Goal: Task Accomplishment & Management: Complete application form

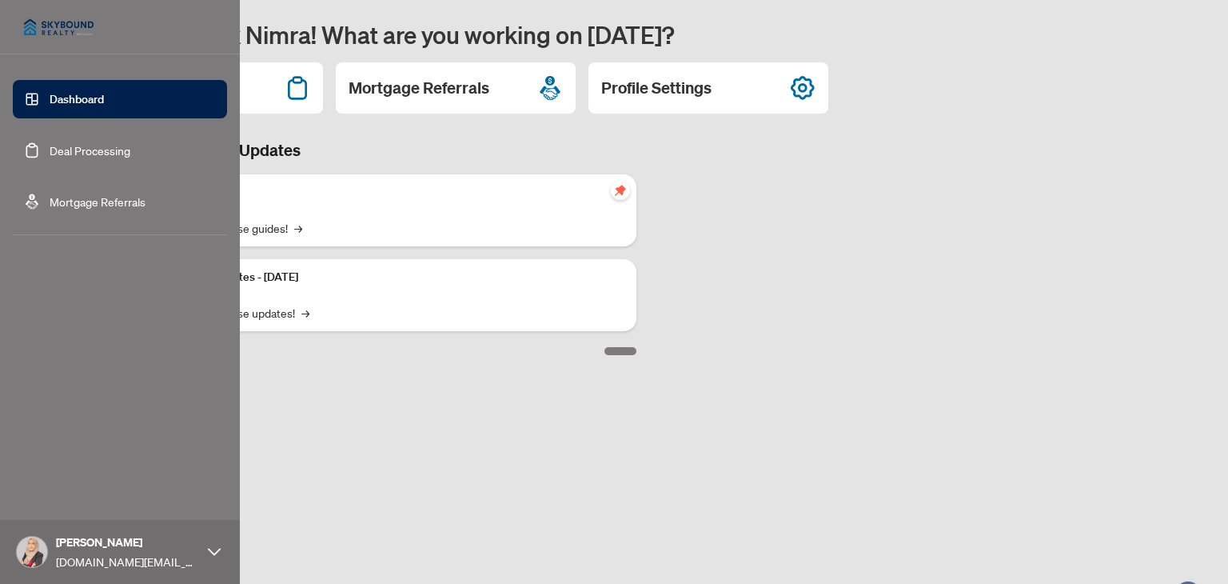
click at [50, 155] on link "Deal Processing" at bounding box center [90, 150] width 81 height 14
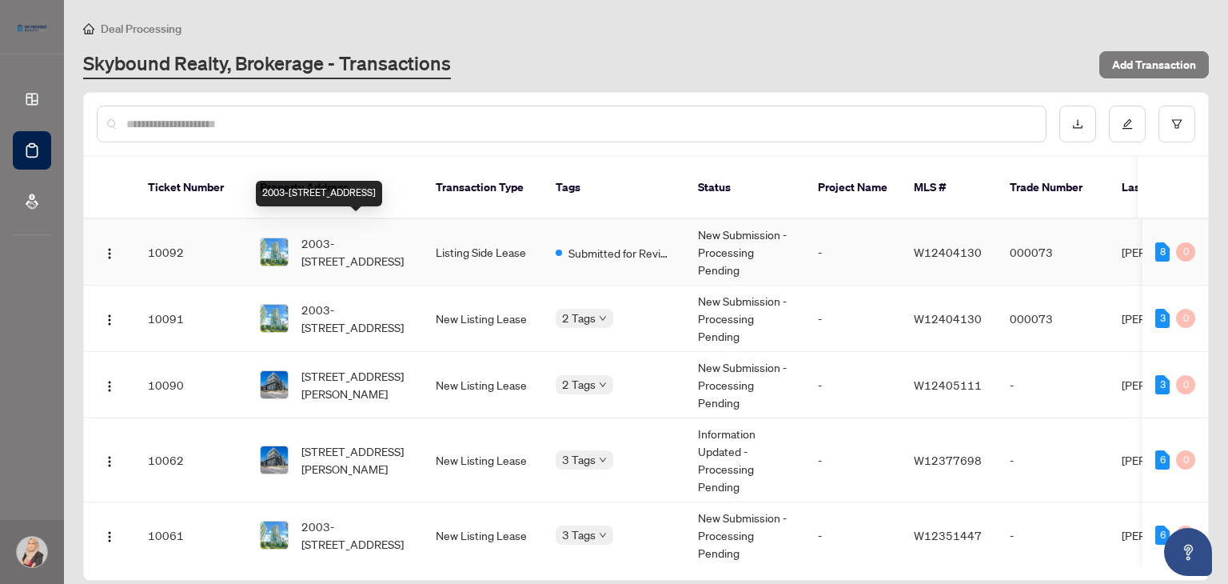
click at [387, 234] on span "2003-[STREET_ADDRESS]" at bounding box center [356, 251] width 109 height 35
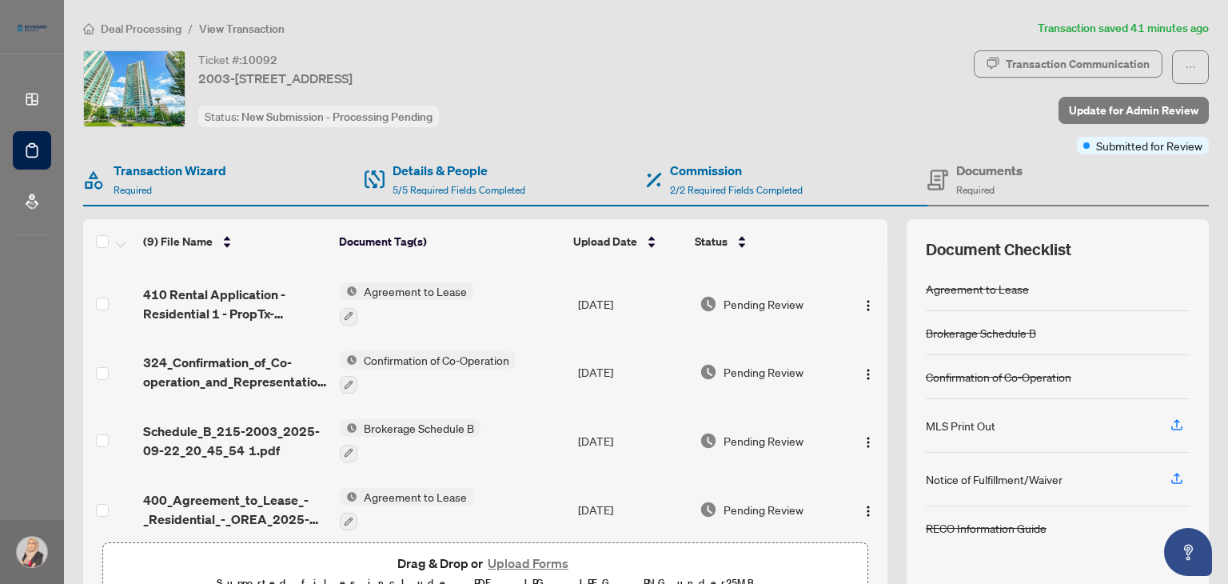
scroll to position [329, 0]
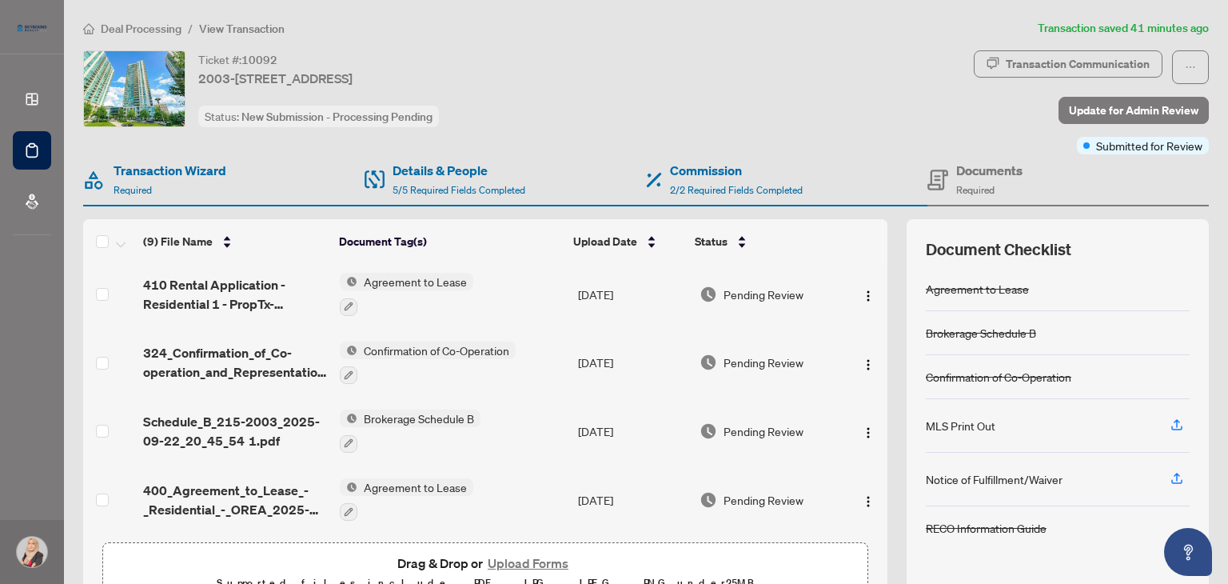
click at [489, 559] on button "Upload Forms" at bounding box center [528, 563] width 90 height 21
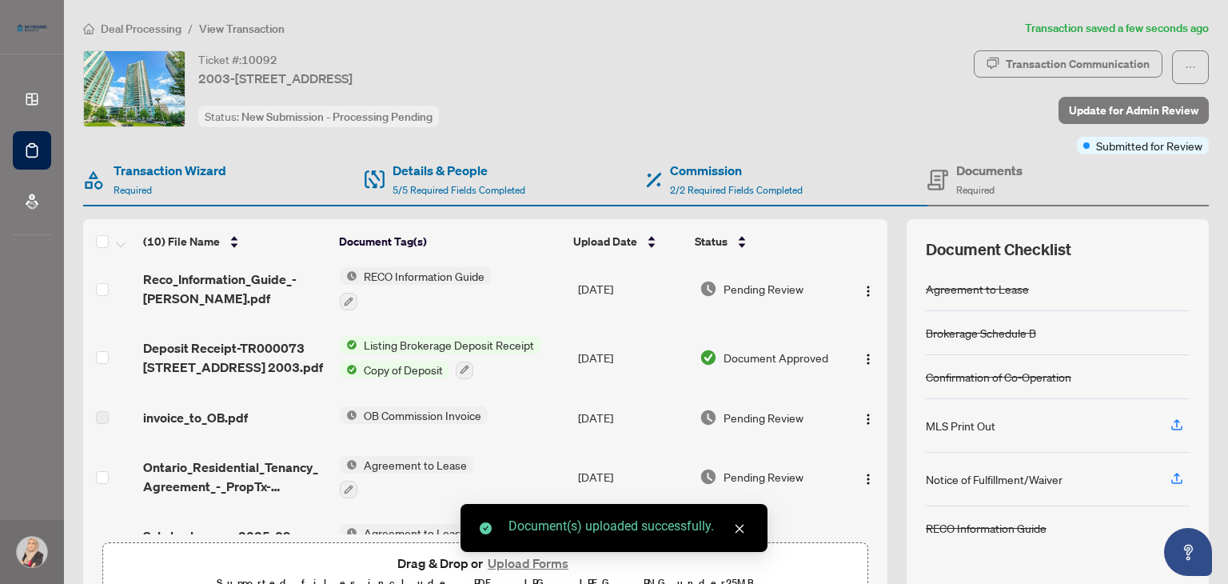
scroll to position [0, 0]
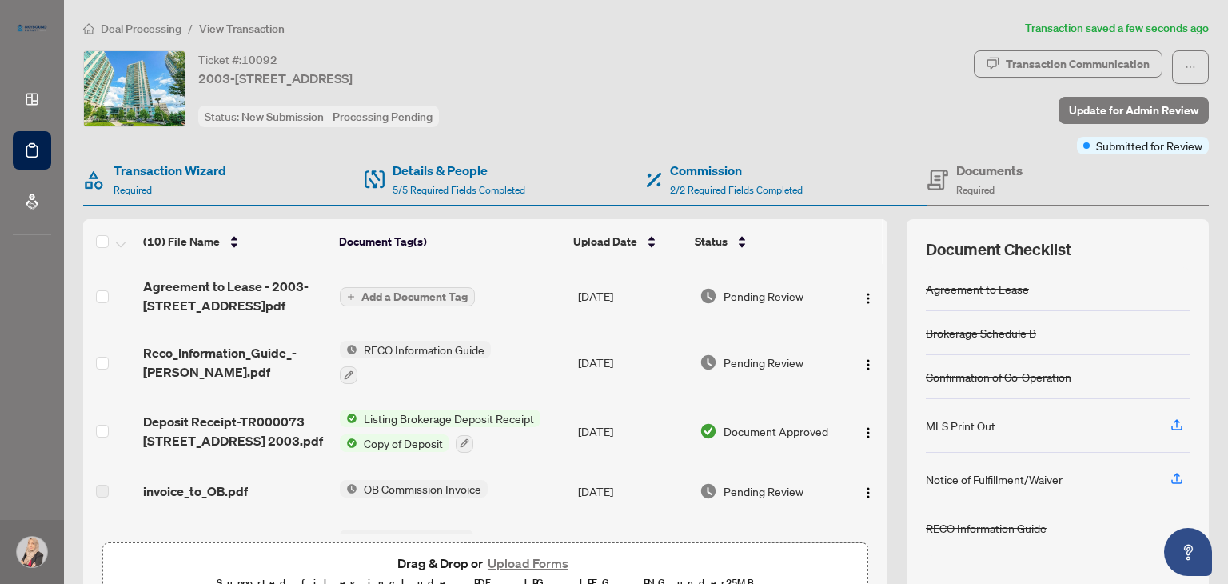
click at [429, 291] on span "Add a Document Tag" at bounding box center [414, 296] width 106 height 11
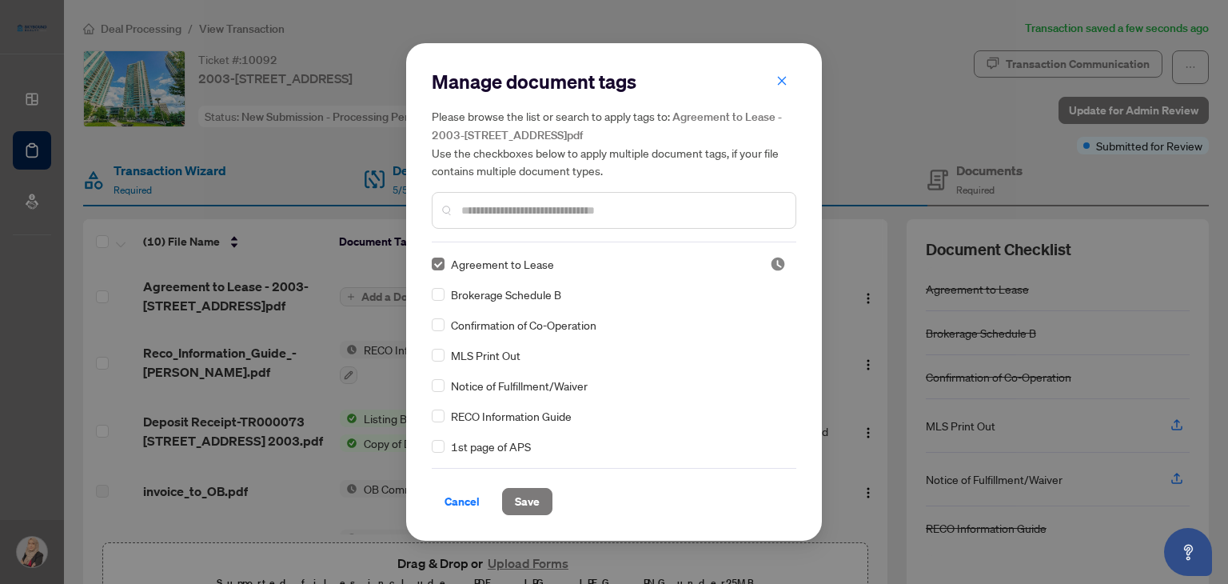
click at [541, 500] on button "Save" at bounding box center [527, 501] width 50 height 27
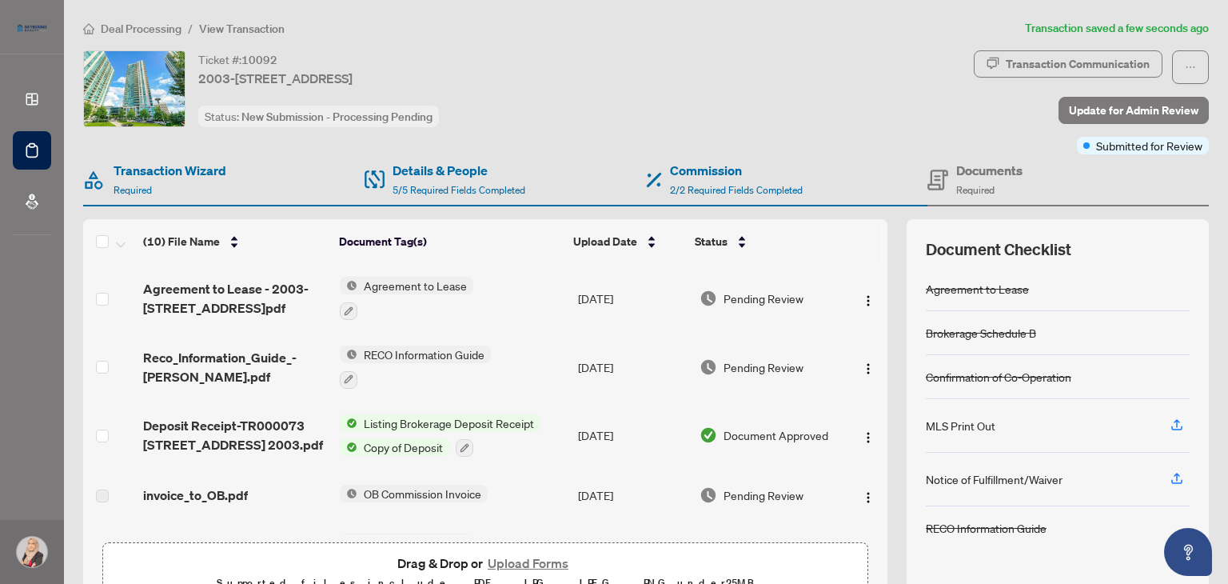
click at [1173, 110] on span "Update for Admin Review" at bounding box center [1134, 111] width 130 height 26
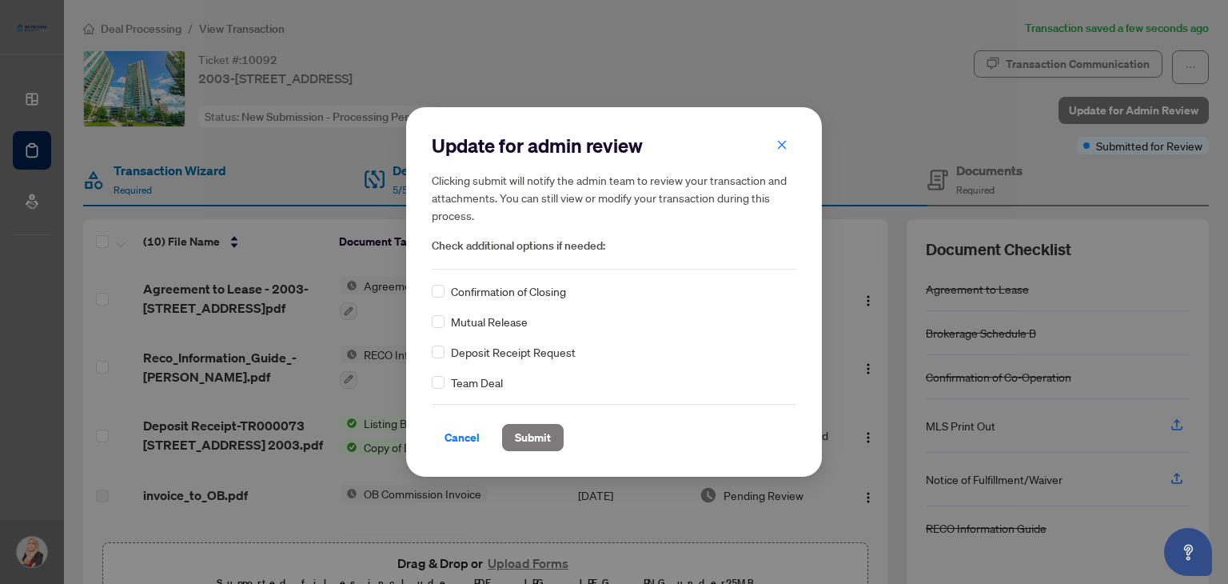
click at [534, 441] on span "Submit" at bounding box center [533, 438] width 36 height 26
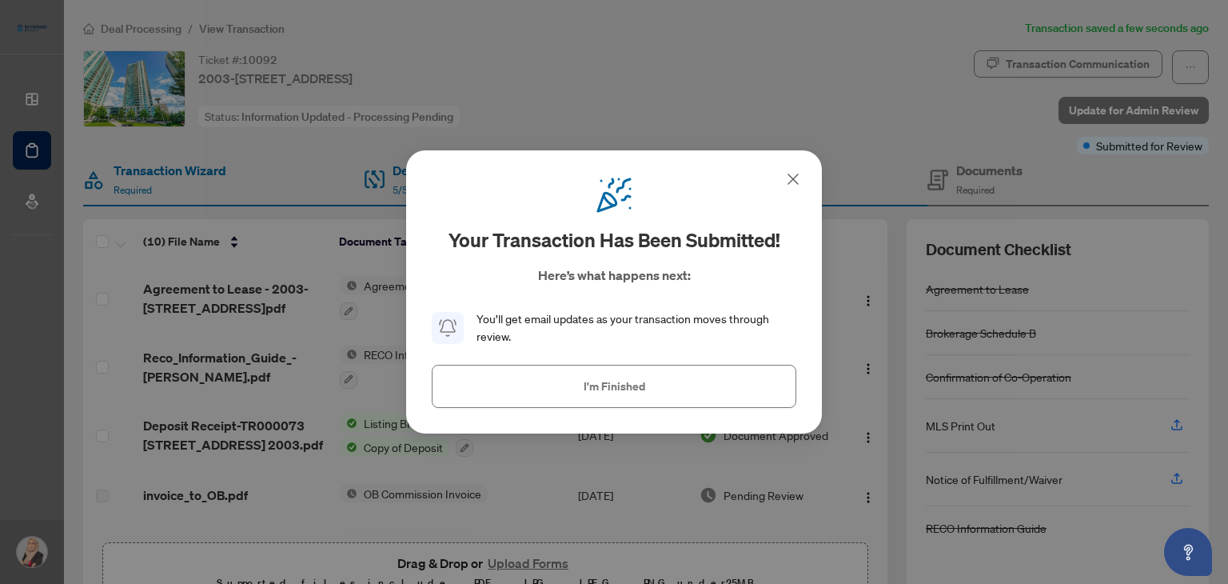
click at [624, 369] on button "I'm Finished" at bounding box center [614, 386] width 365 height 43
